Goal: Transaction & Acquisition: Purchase product/service

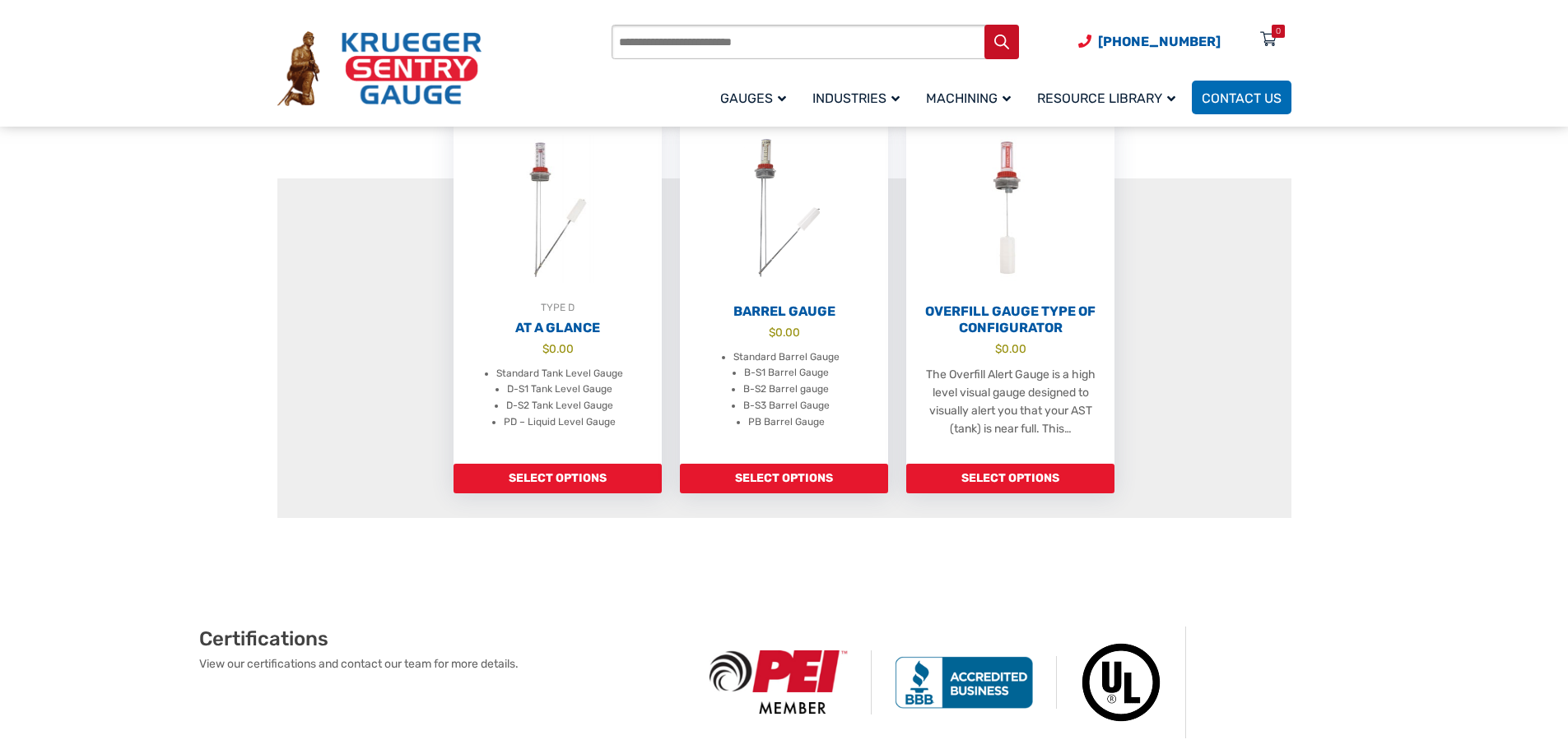
scroll to position [576, 0]
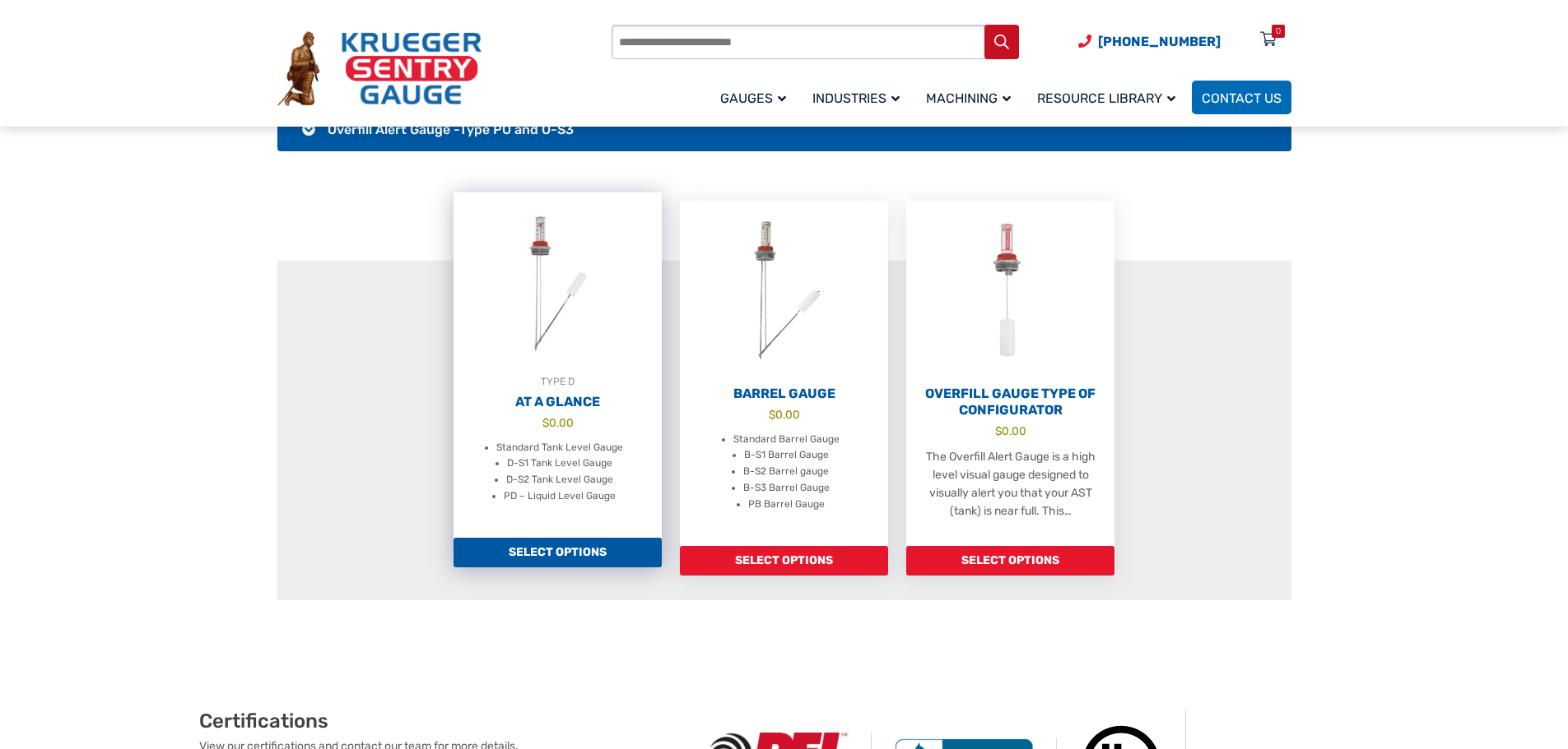
click at [556, 558] on link "Select options" at bounding box center [558, 553] width 208 height 29
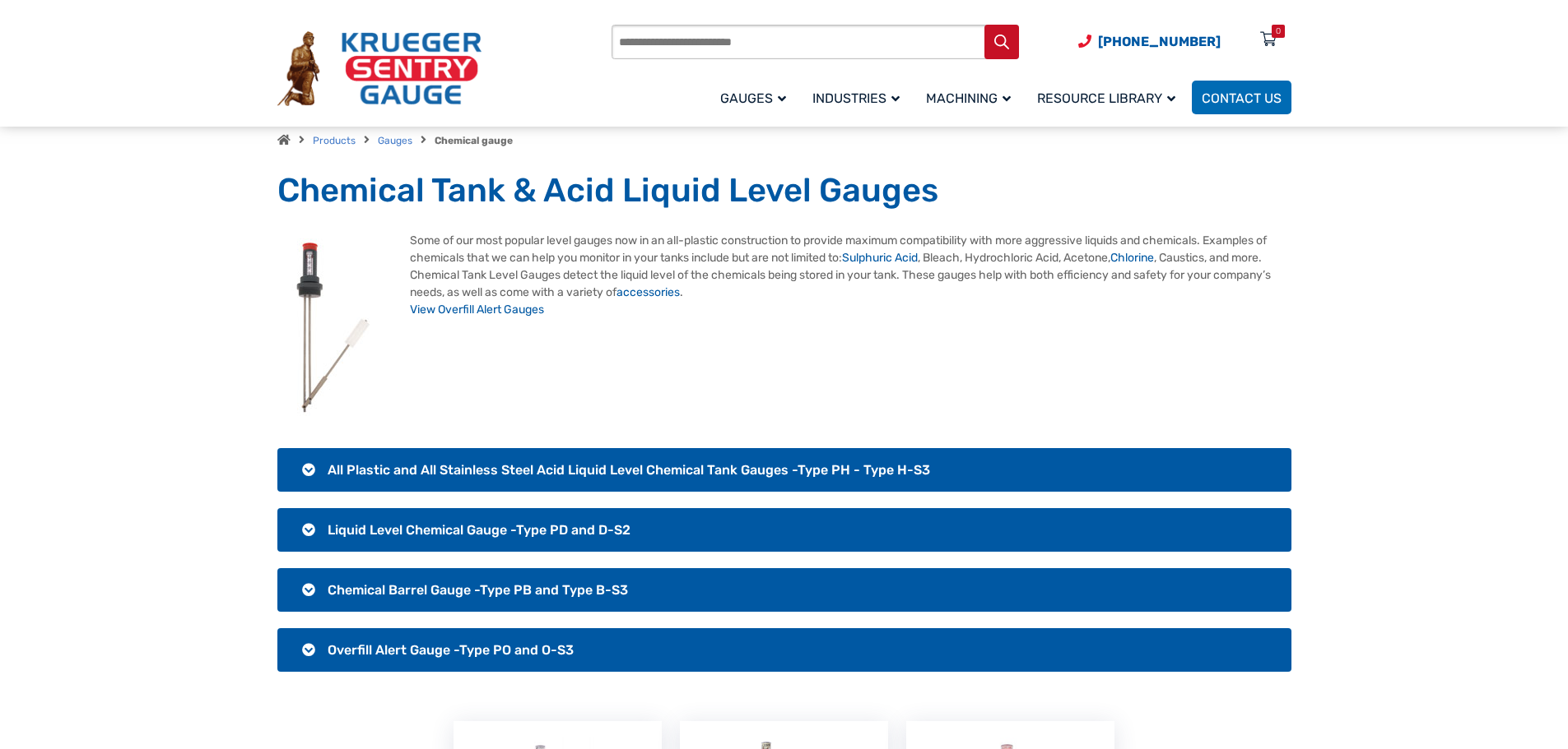
scroll to position [83, 0]
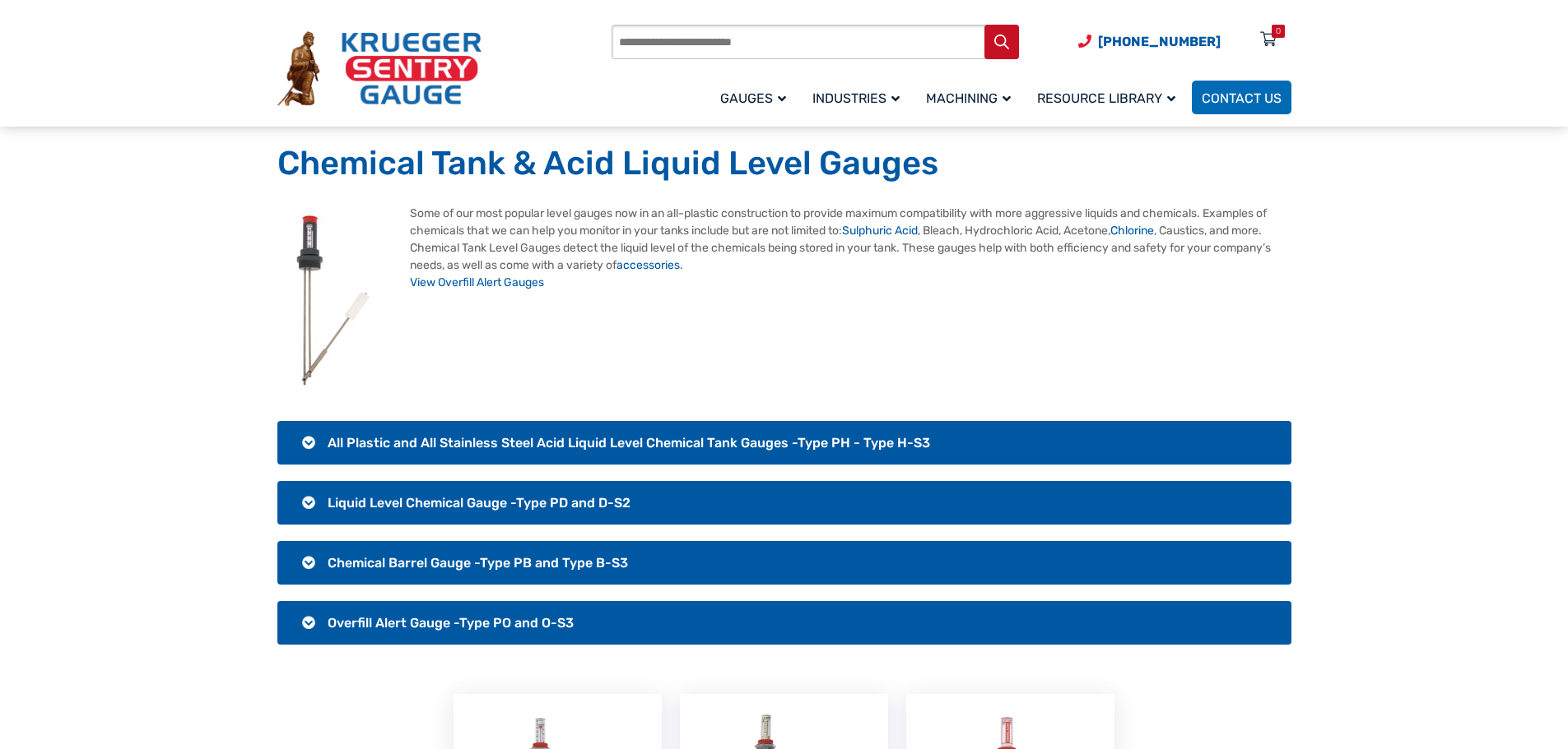
click at [441, 440] on span "All Plastic and All Stainless Steel Acid Liquid Level Chemical Tank Gauges -Typ…" at bounding box center [629, 443] width 602 height 16
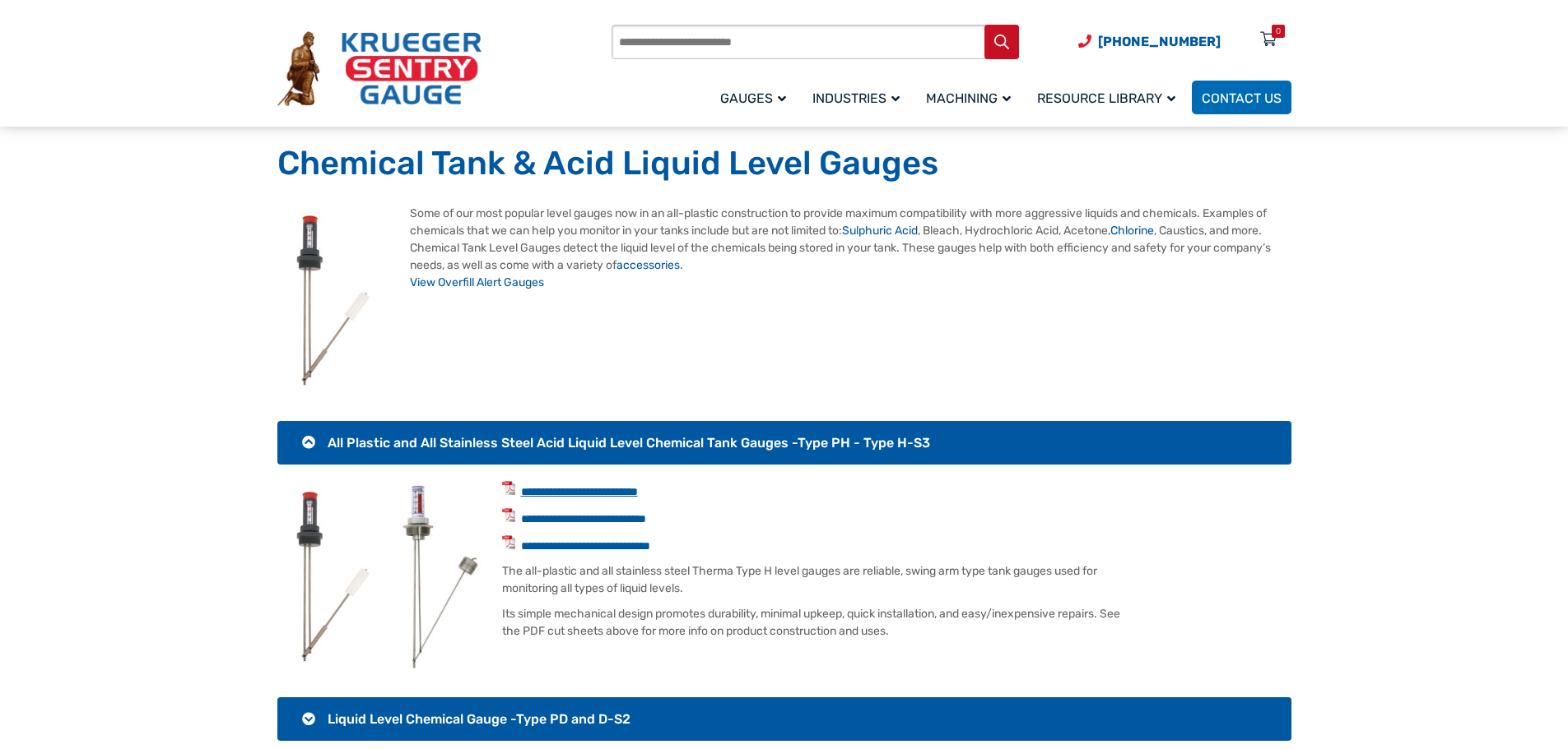
click at [570, 488] on link "**********" at bounding box center [579, 492] width 117 height 12
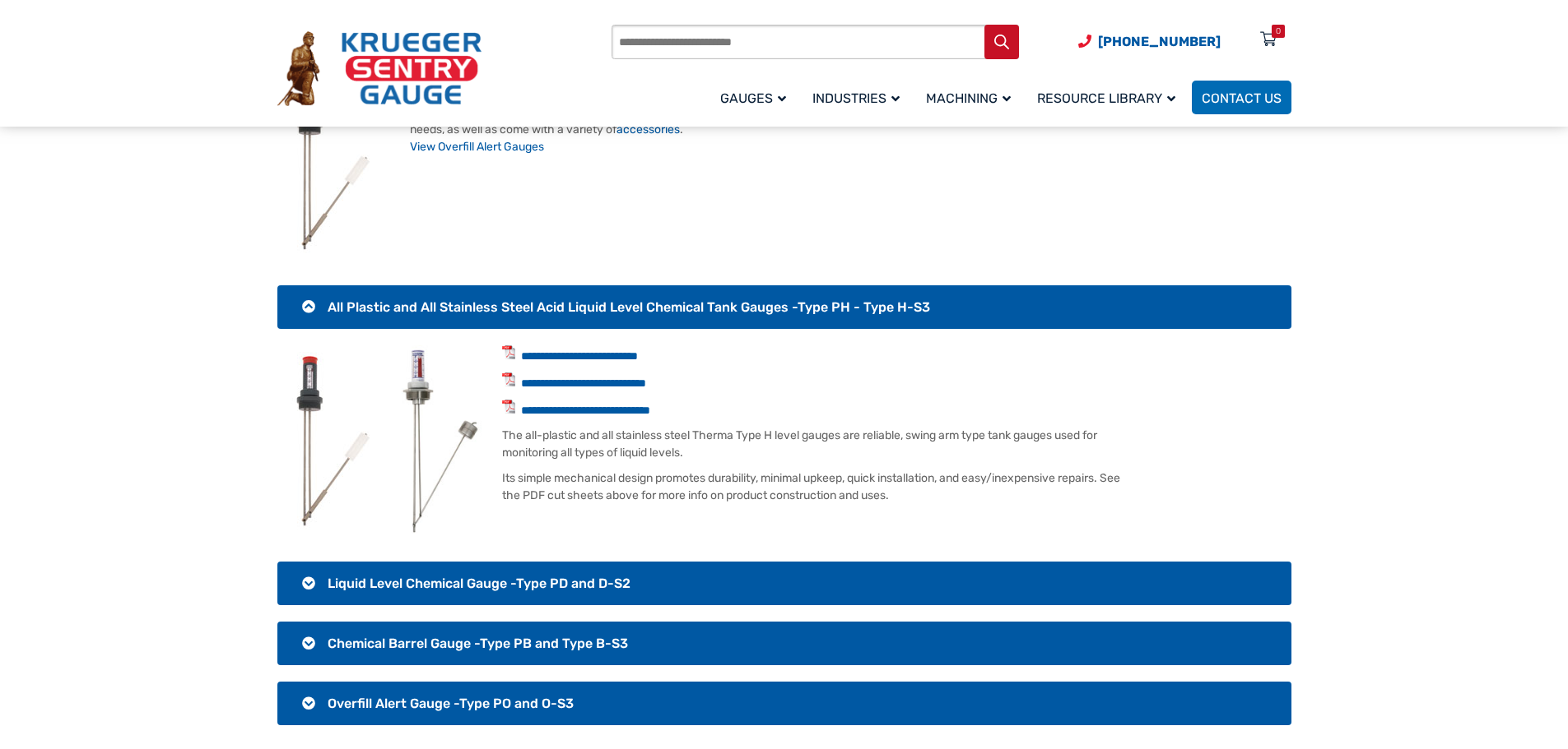
scroll to position [247, 0]
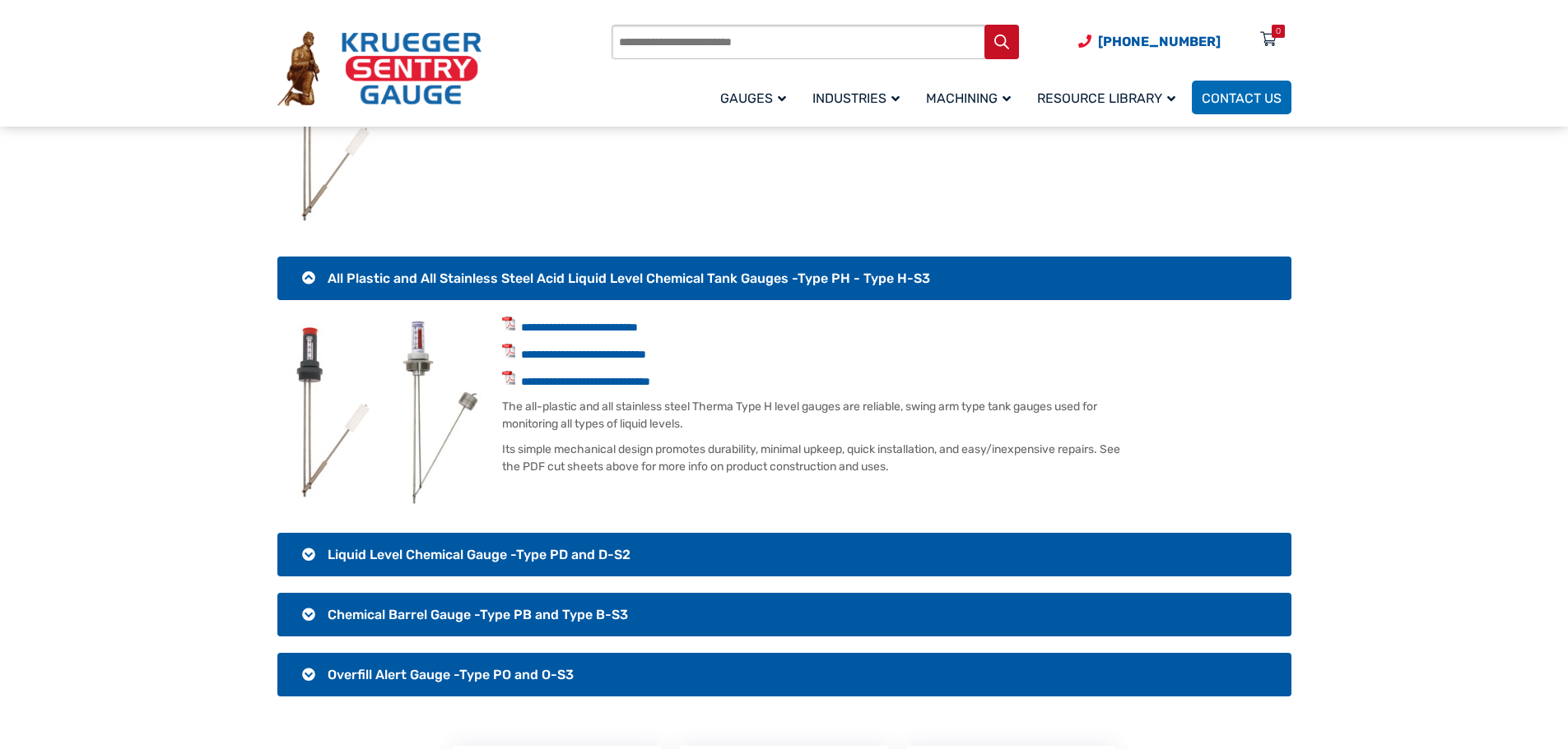
click at [308, 274] on h3 "All Plastic and All Stainless Steel Acid Liquid Level Chemical Tank Gauges -Typ…" at bounding box center [784, 278] width 1014 height 44
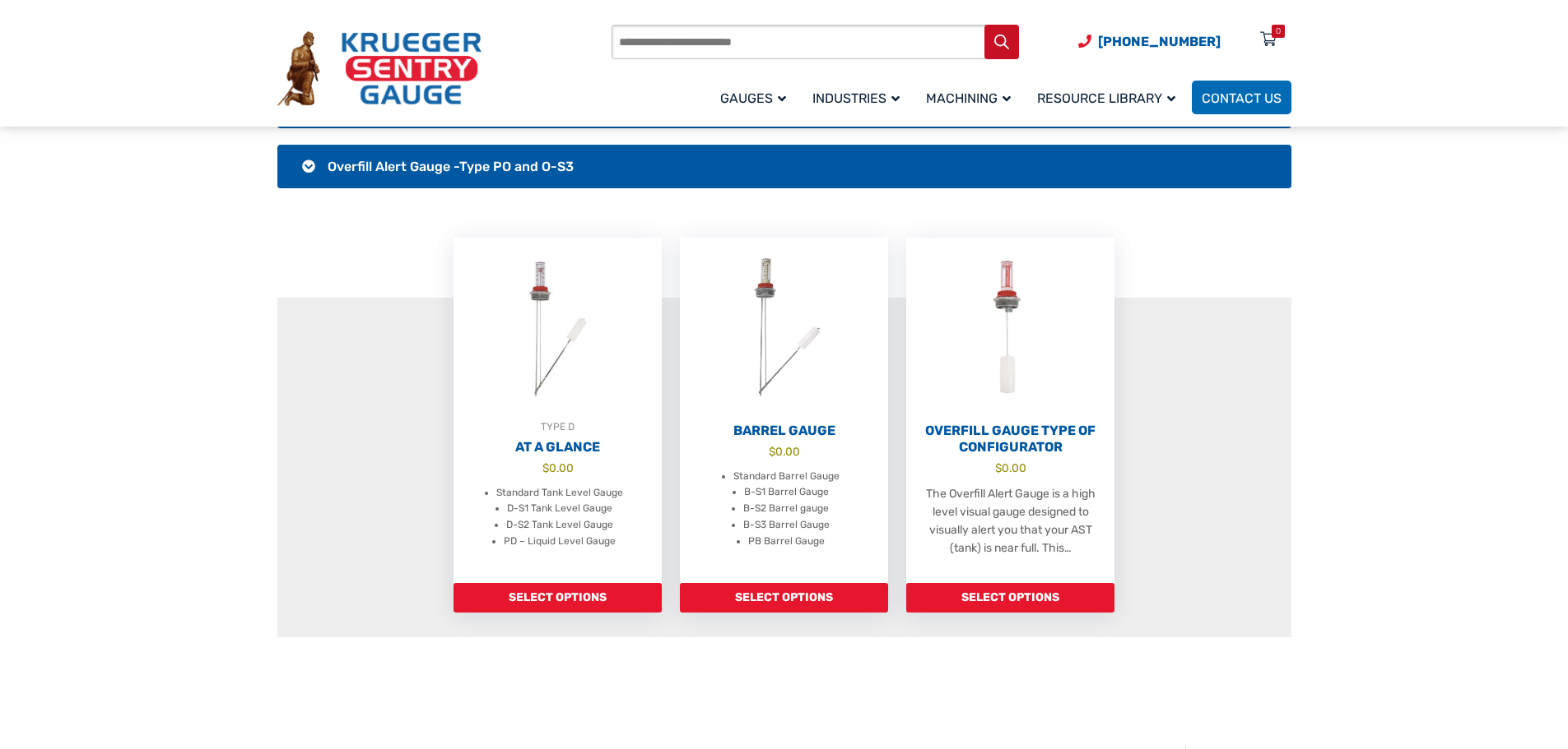
scroll to position [576, 0]
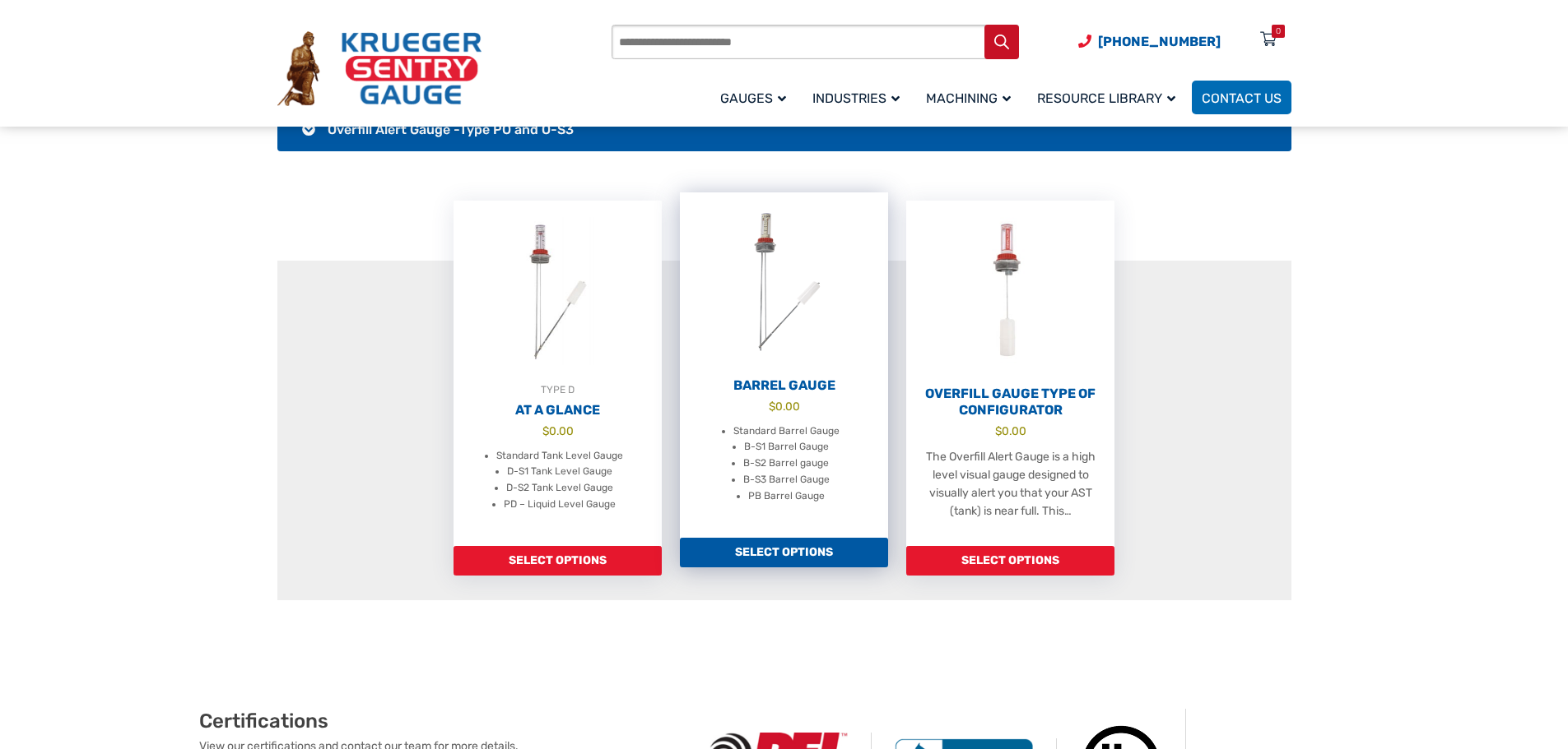
click at [806, 446] on li "B-S1 Barrel Gauge" at bounding box center [786, 447] width 85 height 17
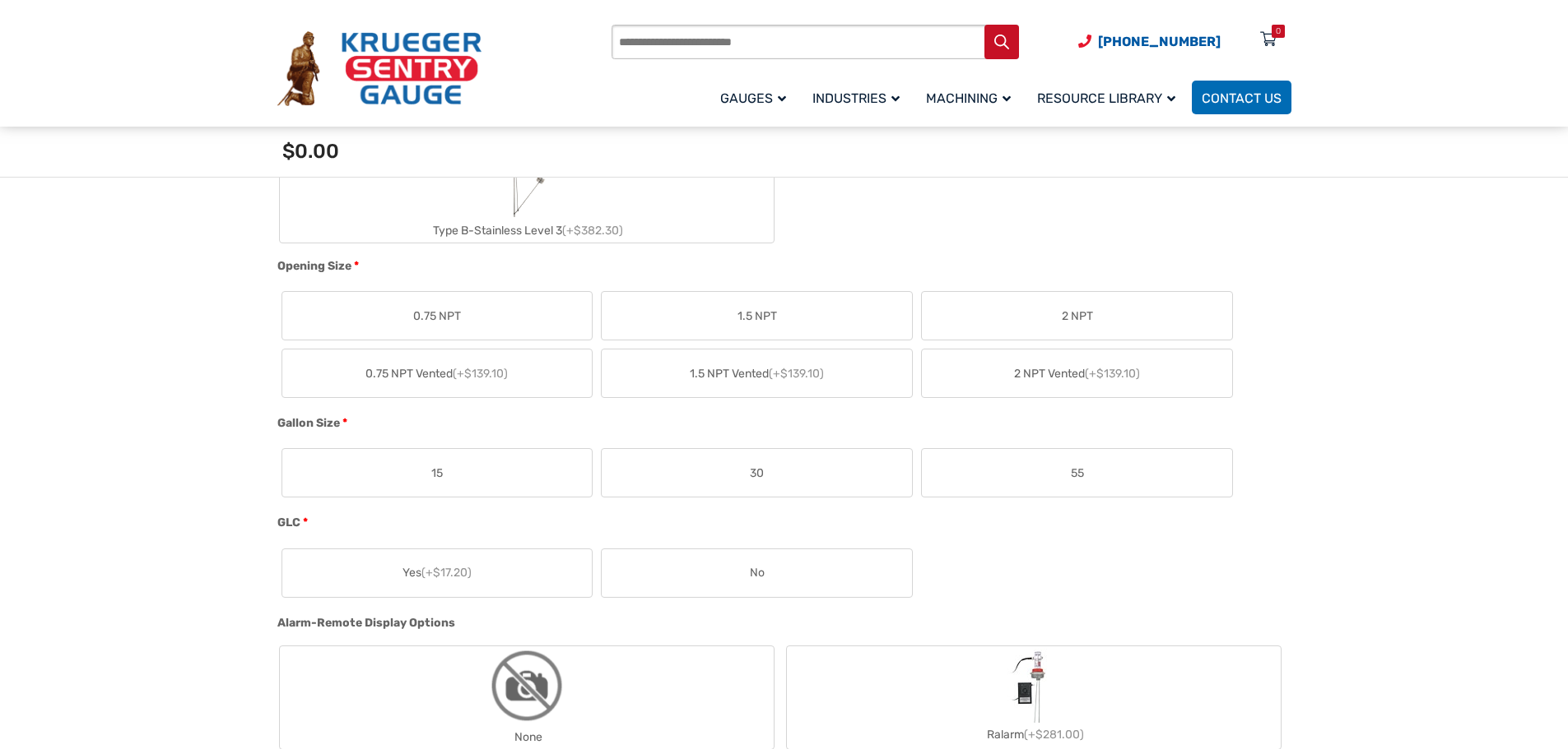
scroll to position [987, 0]
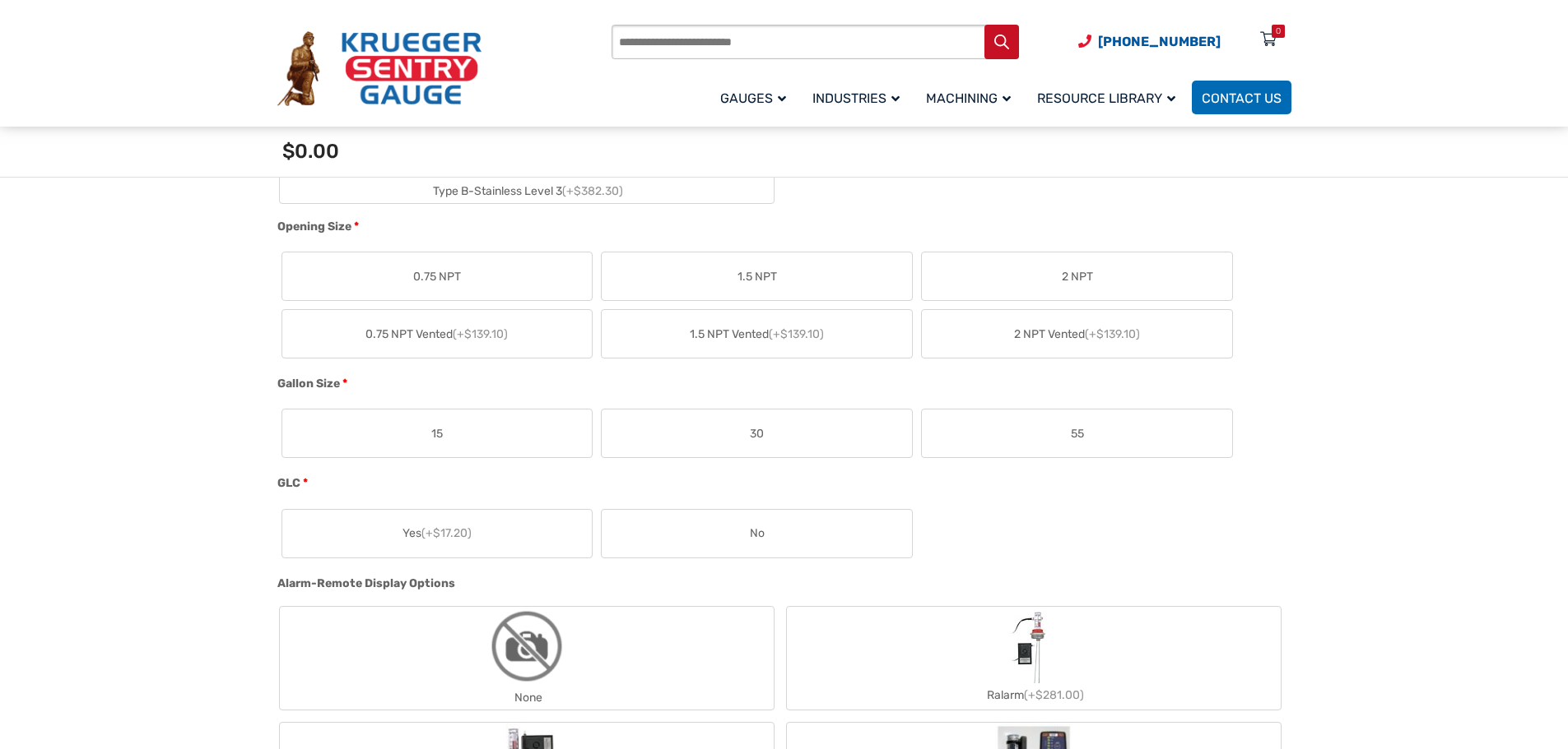
drag, startPoint x: 747, startPoint y: 435, endPoint x: 434, endPoint y: 471, distance: 315.1
click at [748, 435] on label "30" at bounding box center [756, 433] width 310 height 48
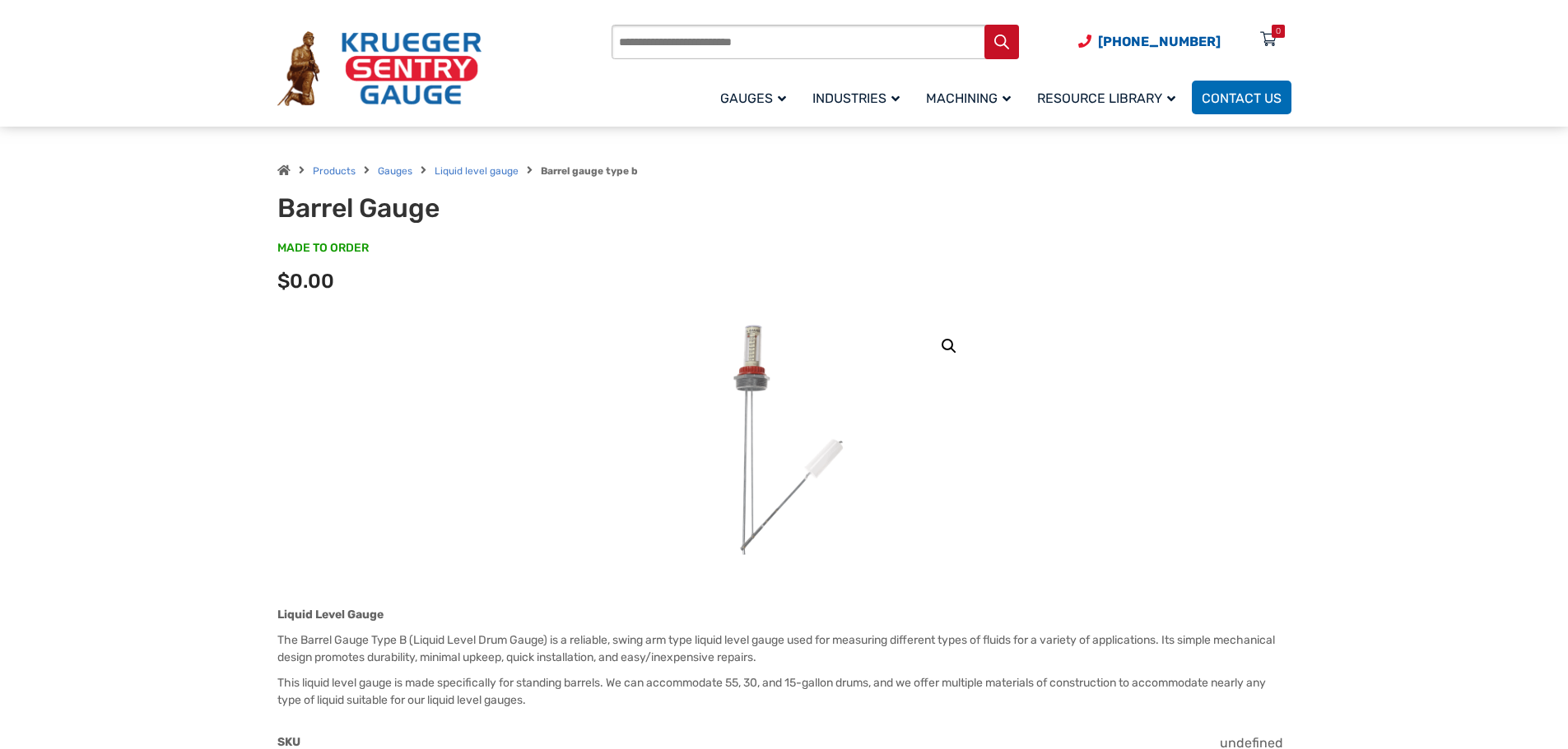
scroll to position [0, 0]
